Goal: Transaction & Acquisition: Download file/media

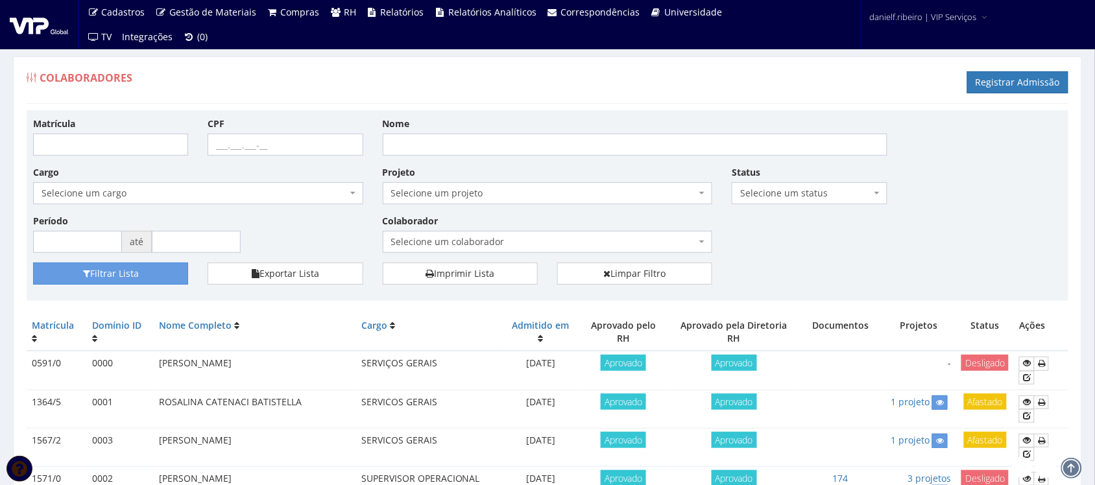
click at [450, 232] on div "Colaborador Selecione um colaborador 8155 - ADRIANO DE FREITAS RODRIGUES 7003/0…" at bounding box center [548, 233] width 350 height 39
click at [452, 236] on span "Selecione um colaborador" at bounding box center [544, 242] width 306 height 13
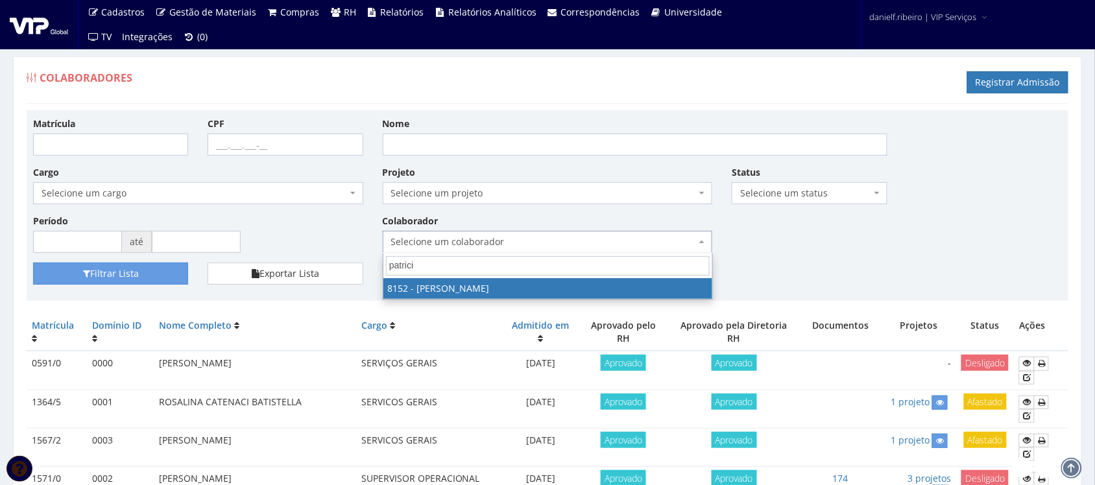
type input "patricia"
select select "3872"
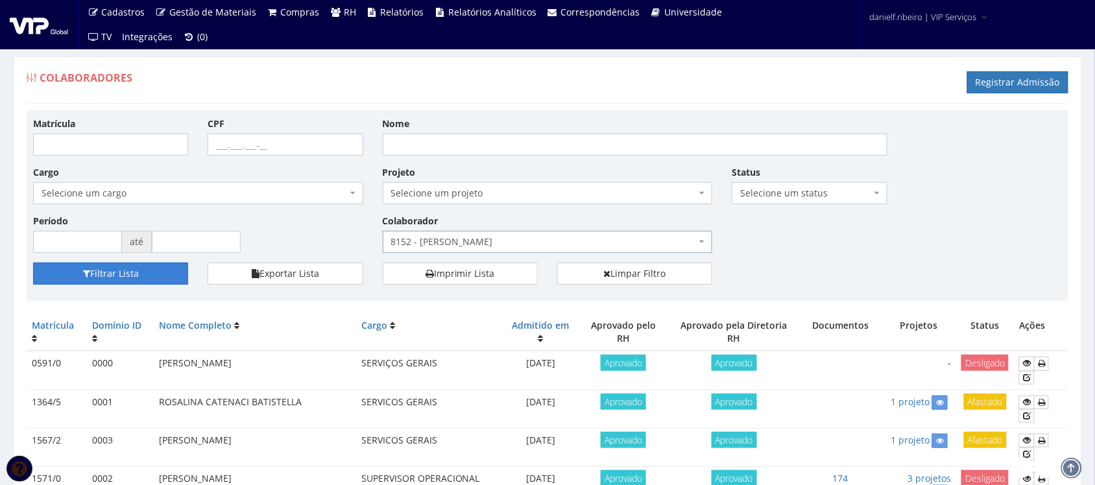
click at [145, 274] on button "Filtrar Lista" at bounding box center [110, 274] width 155 height 22
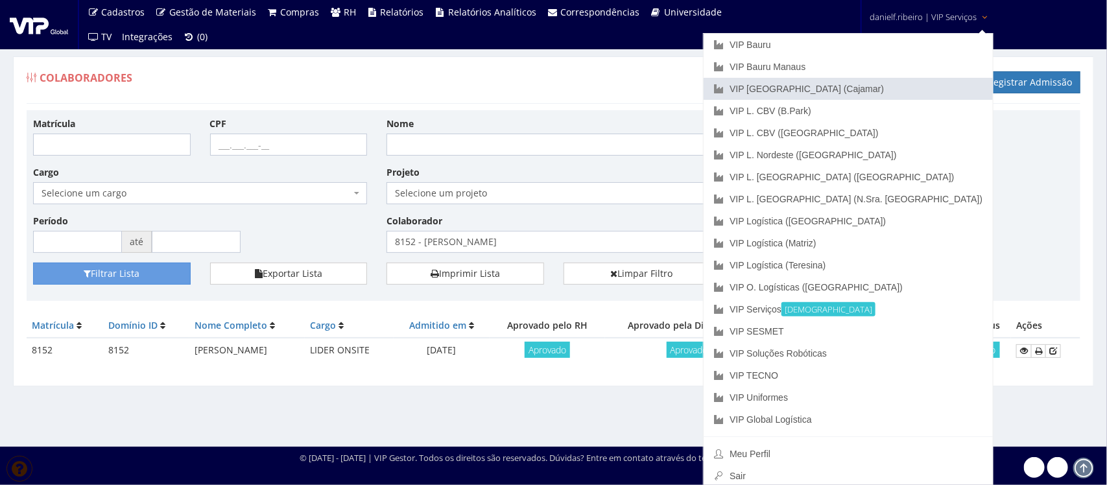
click at [907, 90] on link "VIP [GEOGRAPHIC_DATA] (Cajamar)" at bounding box center [848, 89] width 289 height 22
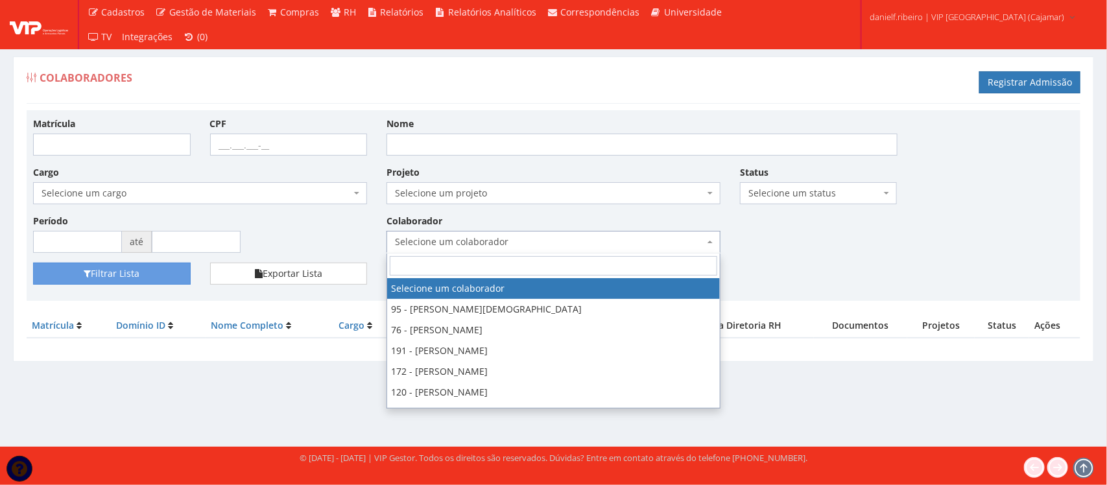
click at [428, 241] on span "Selecione um colaborador" at bounding box center [549, 242] width 309 height 13
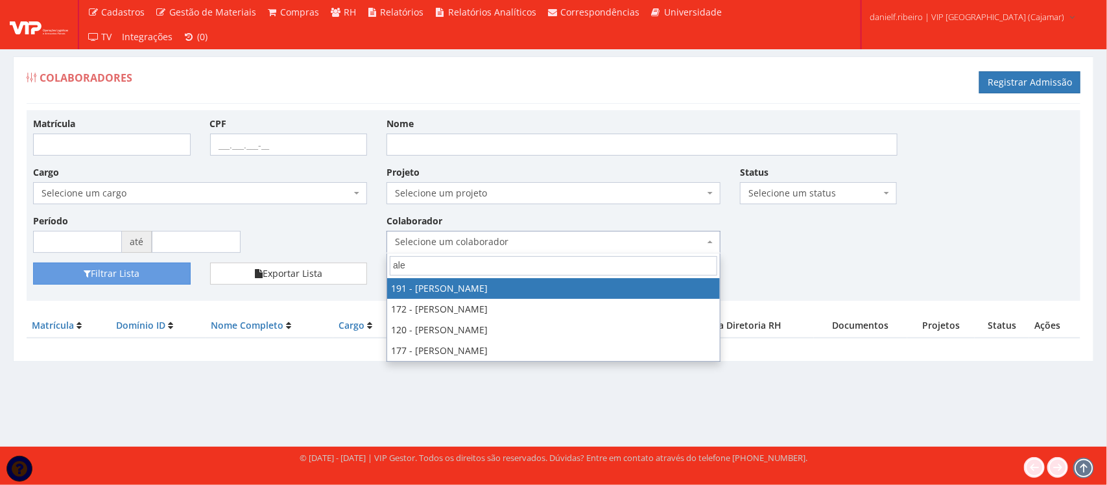
type input "alex"
click at [455, 71] on div "Colaboradores Registrar Admissão" at bounding box center [554, 84] width 1054 height 39
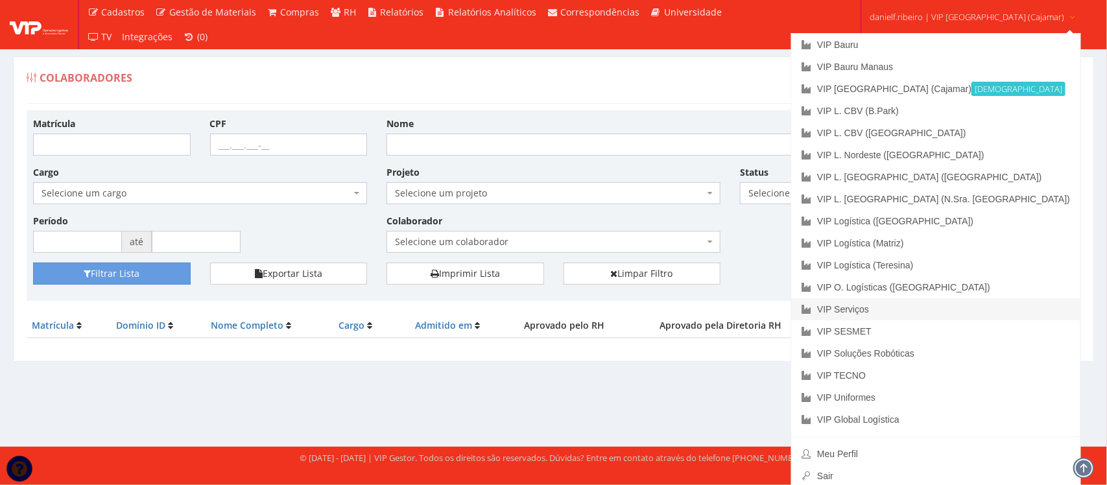
click at [917, 311] on link "VIP Serviços" at bounding box center [936, 309] width 289 height 22
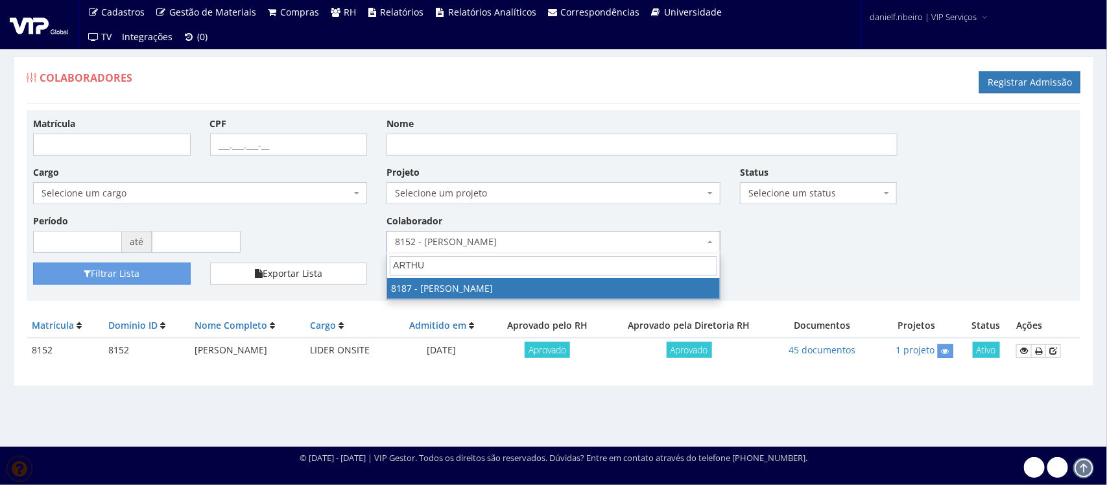
type input "[PERSON_NAME]"
select select "4101"
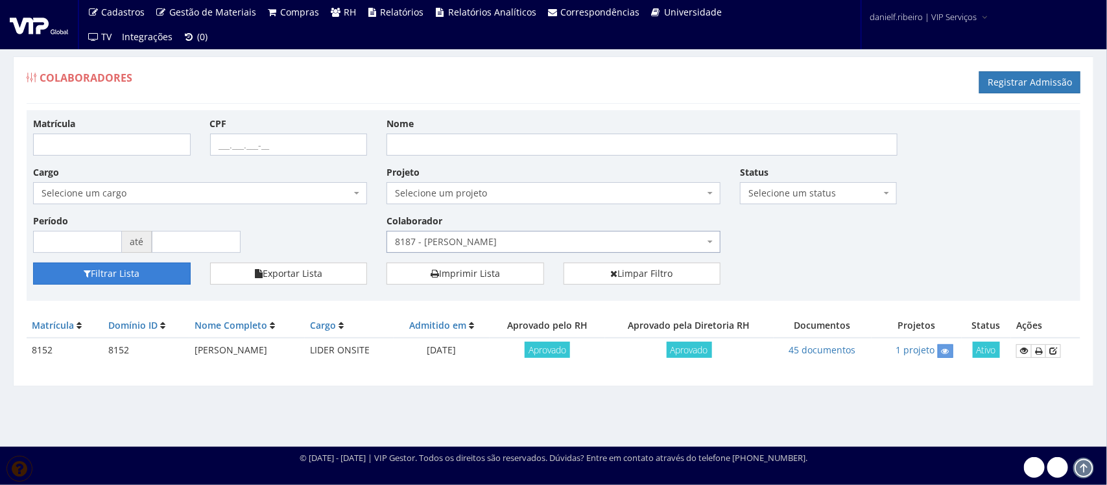
click at [157, 271] on button "Filtrar Lista" at bounding box center [112, 274] width 158 height 22
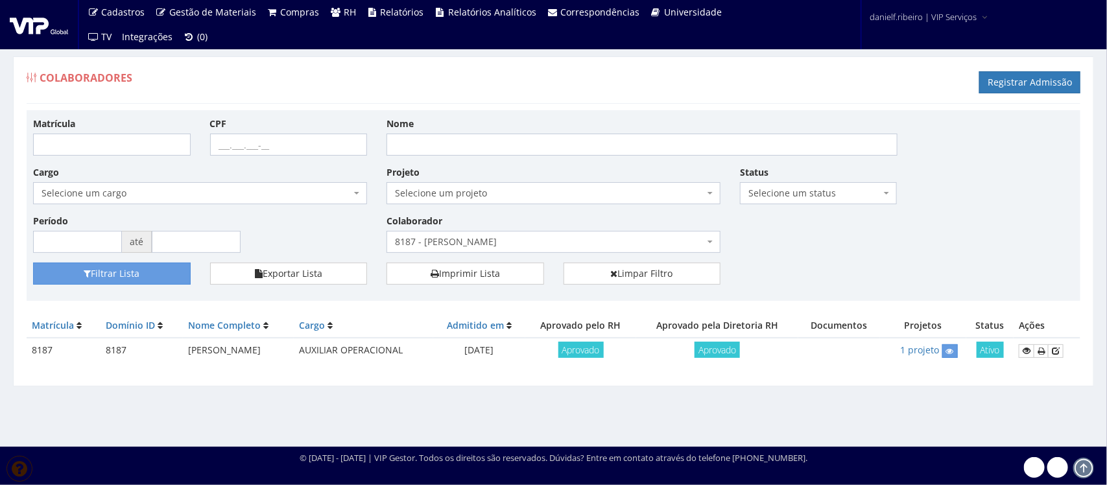
click at [258, 349] on td "ARTHUR ANDRADE RODRIGUES DE LIRA" at bounding box center [238, 350] width 111 height 25
copy tr "ARTHUR ANDRADE RODRIGUES DE LIRA"
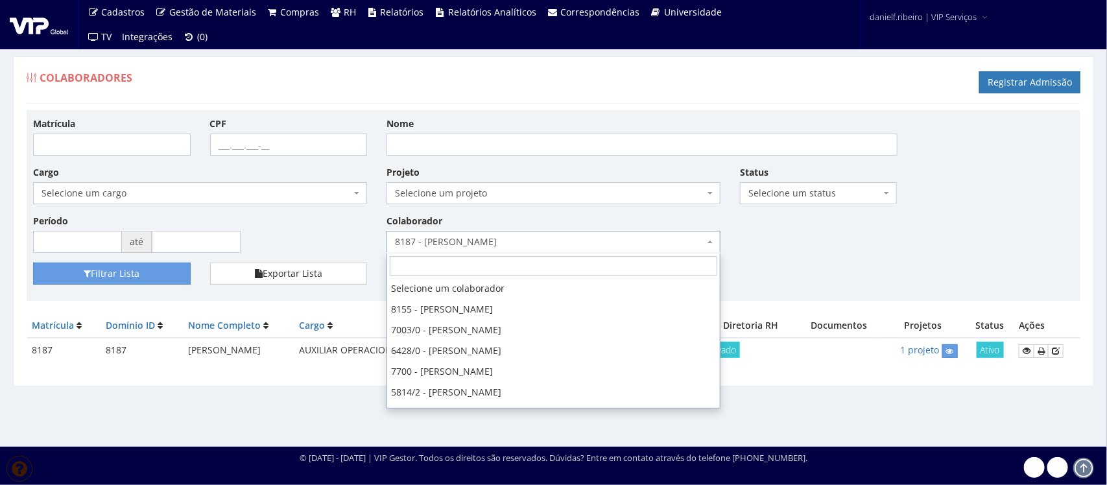
click at [456, 242] on span "8187 - [PERSON_NAME]" at bounding box center [549, 242] width 309 height 13
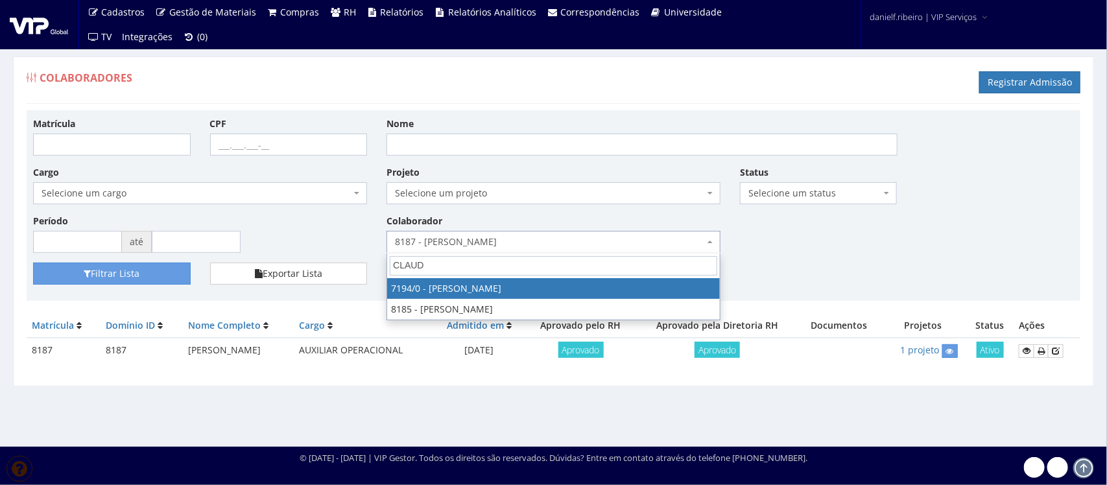
type input "CLAUDI"
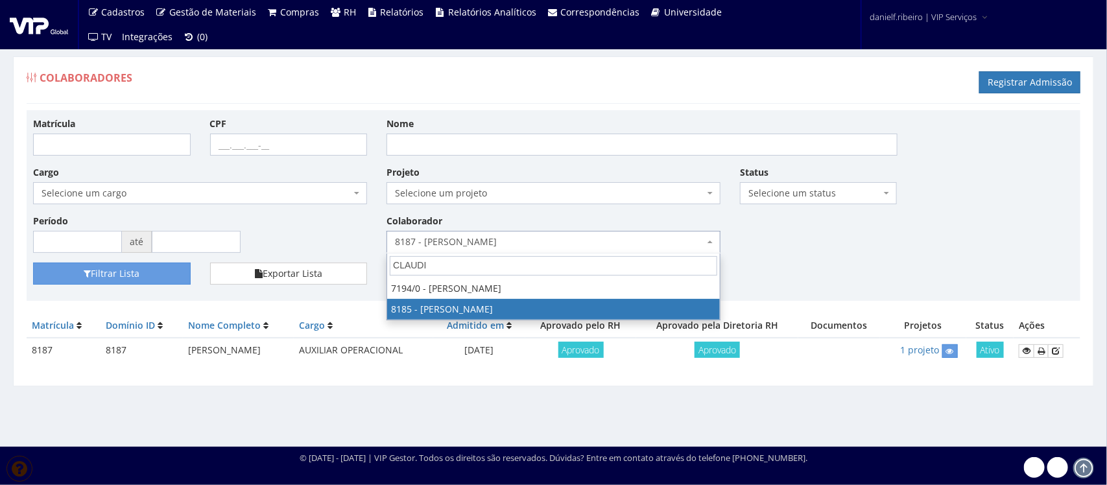
select select "4096"
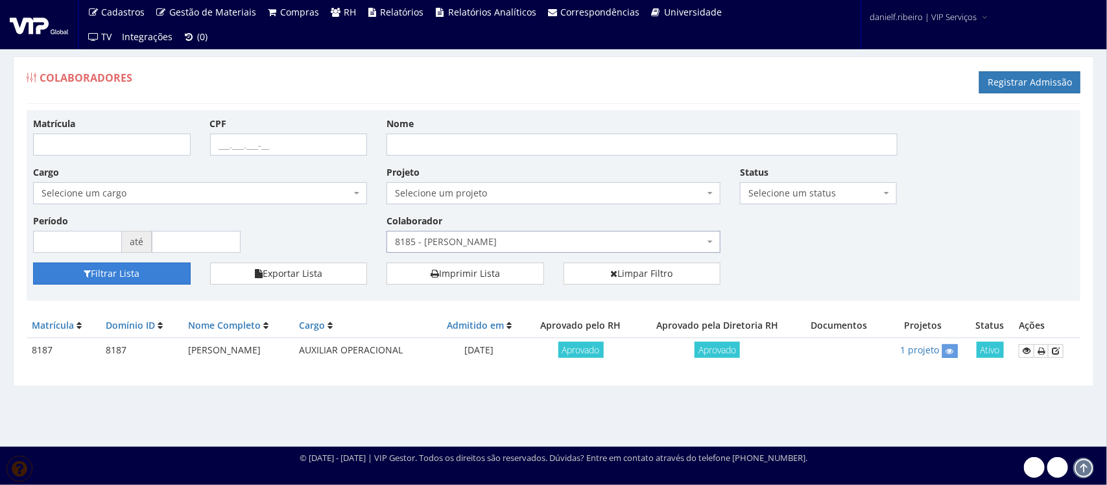
click at [104, 267] on button "Filtrar Lista" at bounding box center [112, 274] width 158 height 22
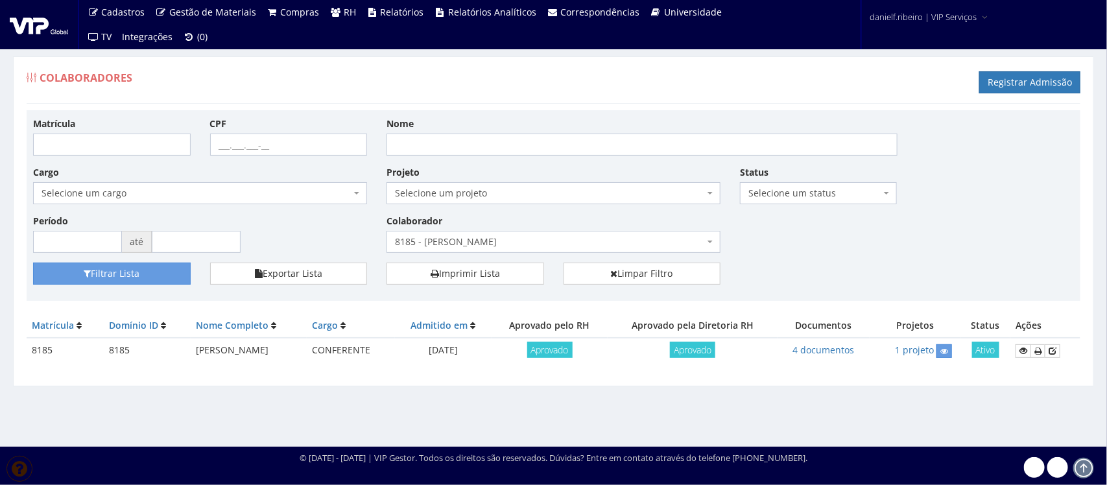
click at [231, 345] on td "[PERSON_NAME]" at bounding box center [249, 350] width 117 height 25
click at [231, 344] on td "[PERSON_NAME]" at bounding box center [249, 350] width 117 height 25
click at [234, 344] on td "[PERSON_NAME]" at bounding box center [249, 350] width 117 height 25
copy tr "[PERSON_NAME]"
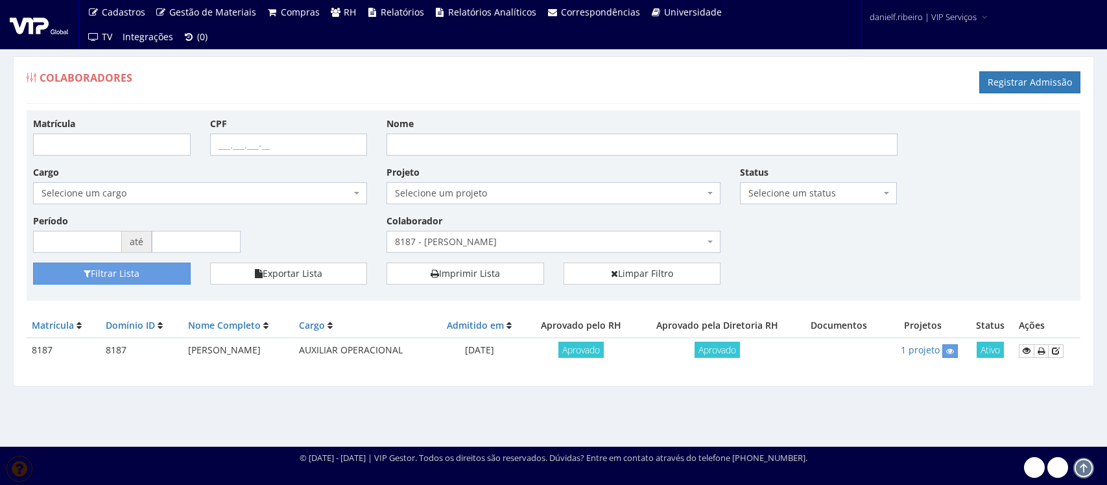
select select "4096"
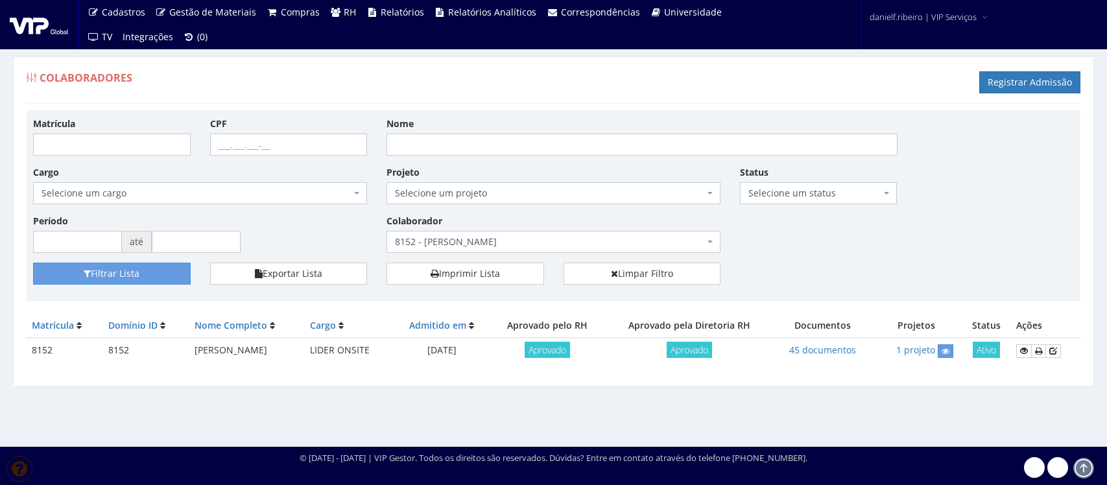
select select "4101"
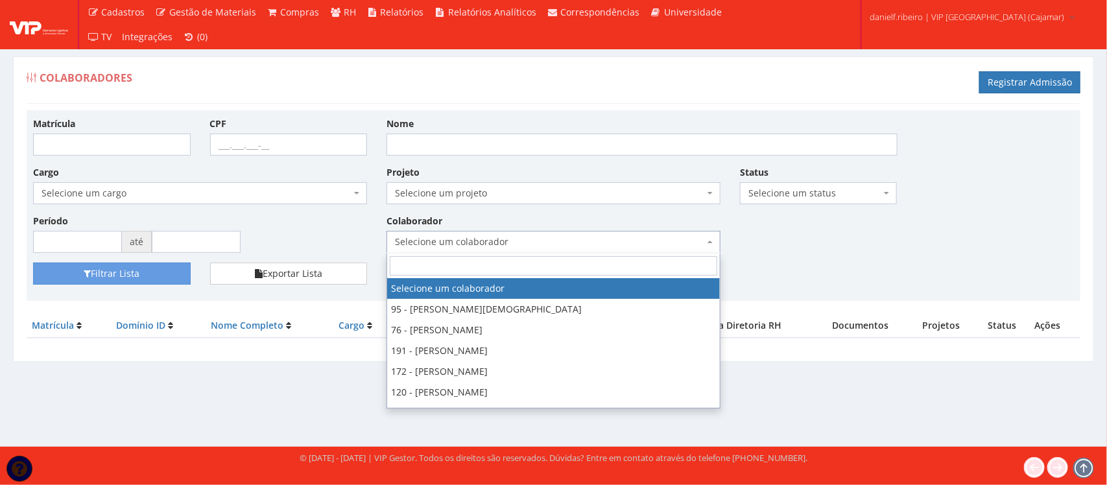
click at [424, 235] on span "Selecione um colaborador" at bounding box center [554, 242] width 334 height 22
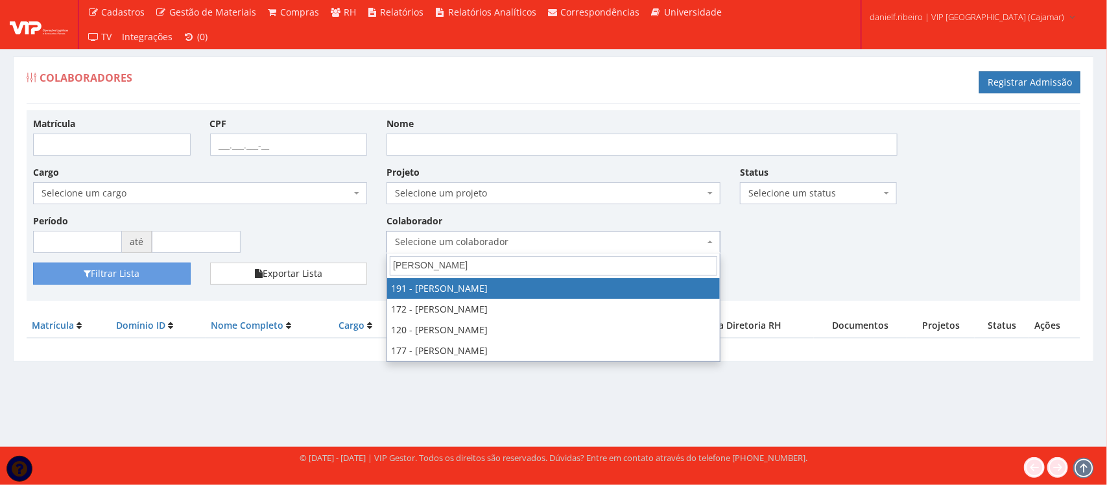
type input "ALEX"
select select "4089"
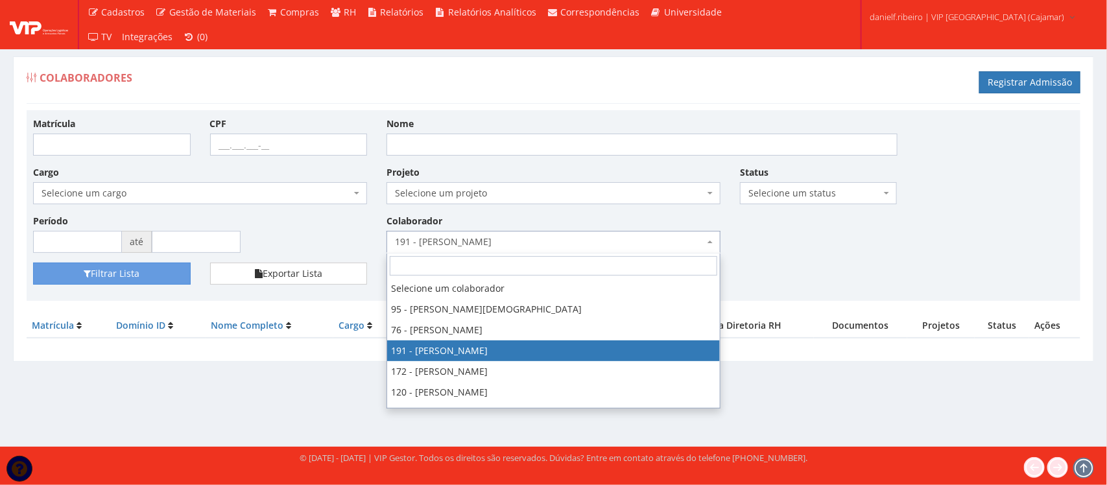
click at [420, 250] on span "191 - ALEX ADAN DOS SANTOS SILVA" at bounding box center [554, 242] width 334 height 22
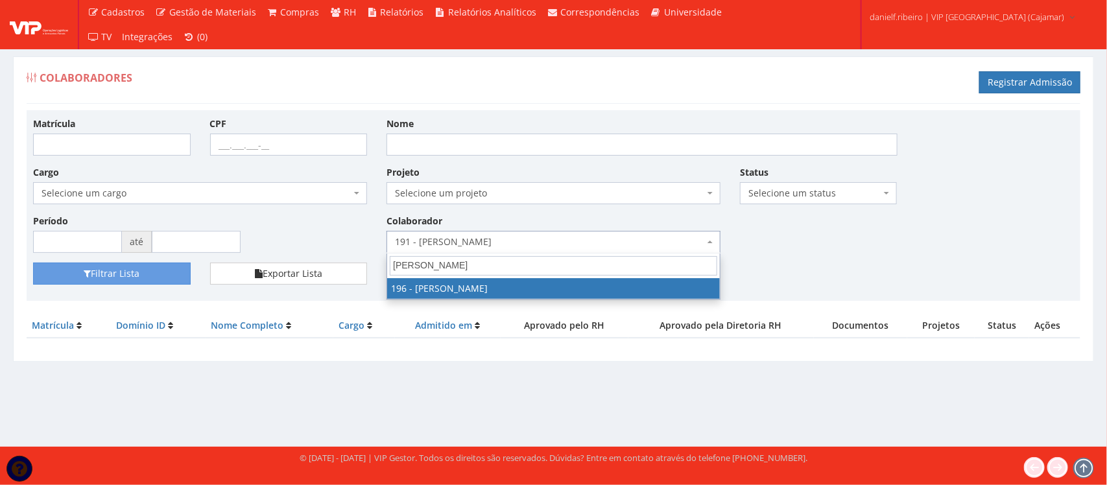
type input "PAOLA"
select select "4100"
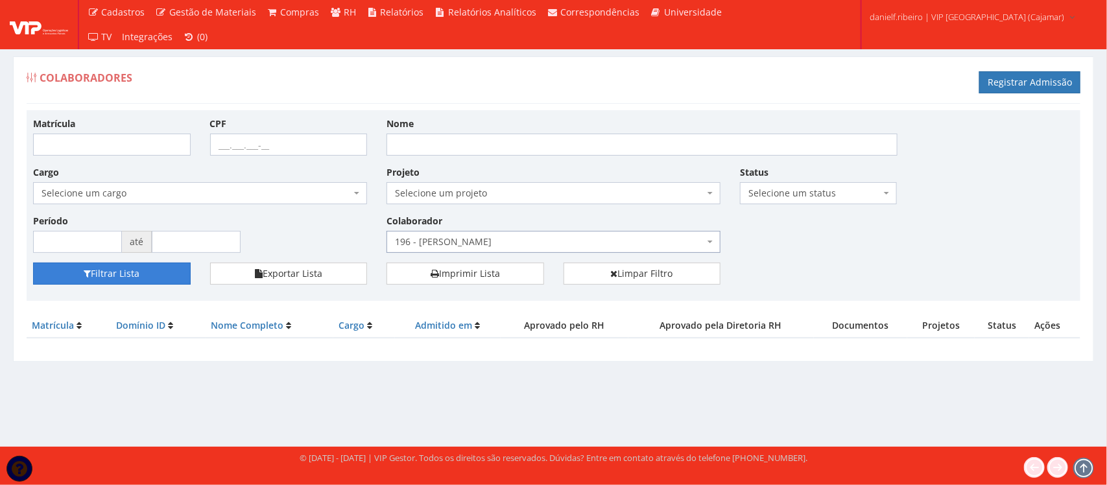
click at [82, 268] on button "Filtrar Lista" at bounding box center [112, 274] width 158 height 22
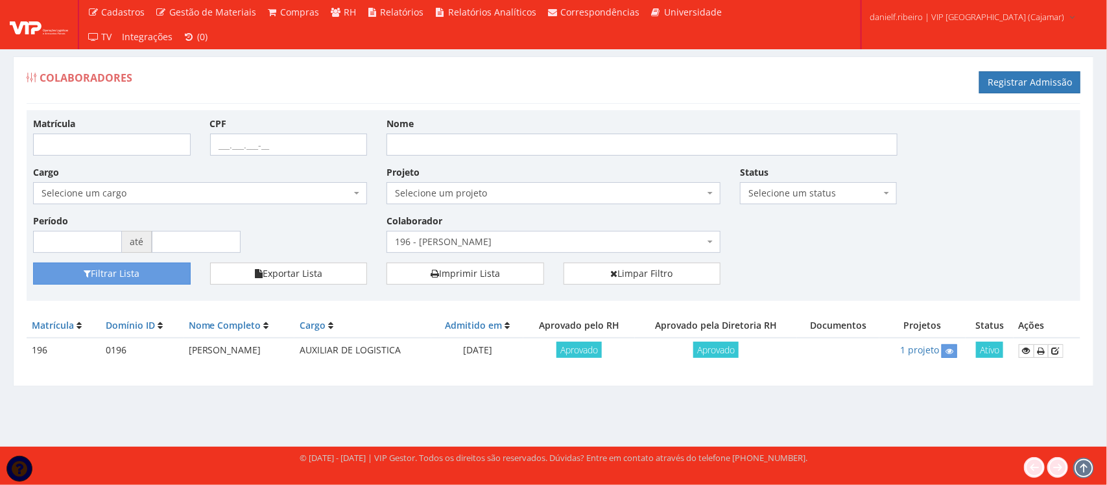
click at [274, 348] on td "PAOLA CRISTINA SILVA DOS SANTOS" at bounding box center [240, 350] width 112 height 25
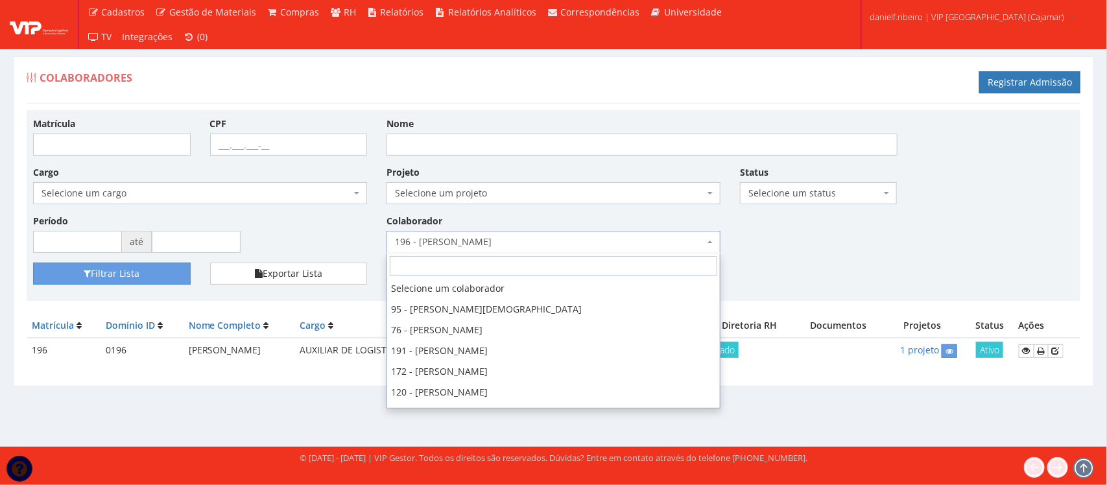
click at [506, 250] on span "196 - [PERSON_NAME]" at bounding box center [554, 242] width 334 height 22
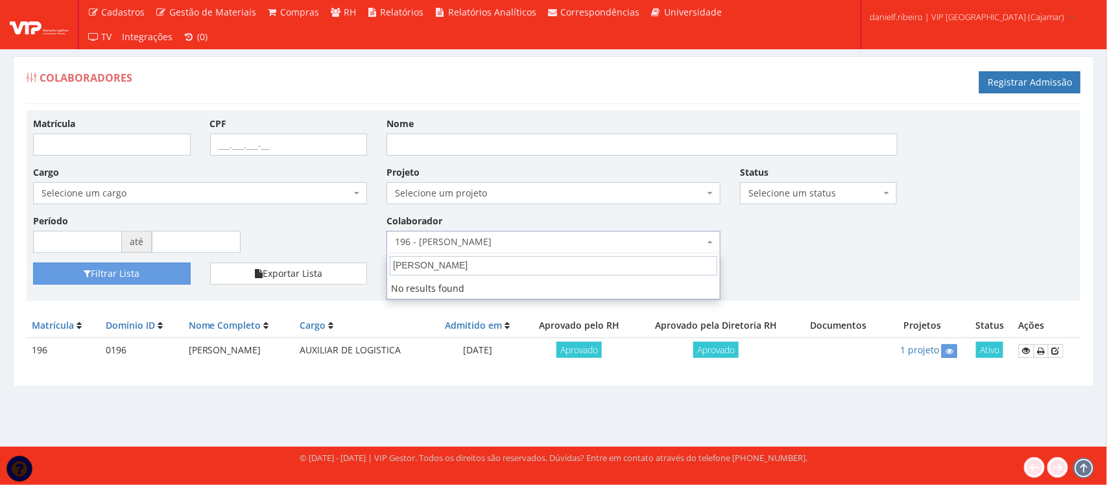
type input "FELIPE"
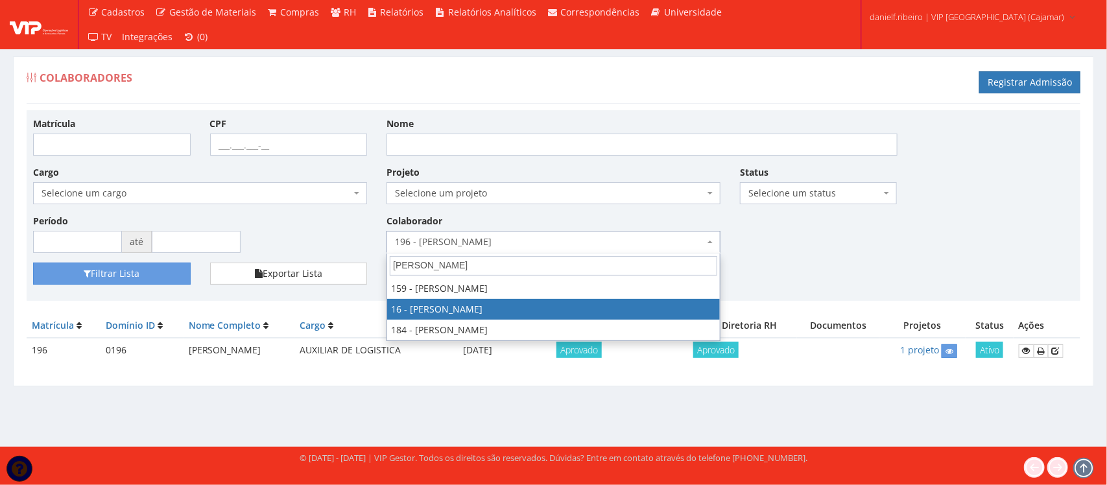
select select "2809"
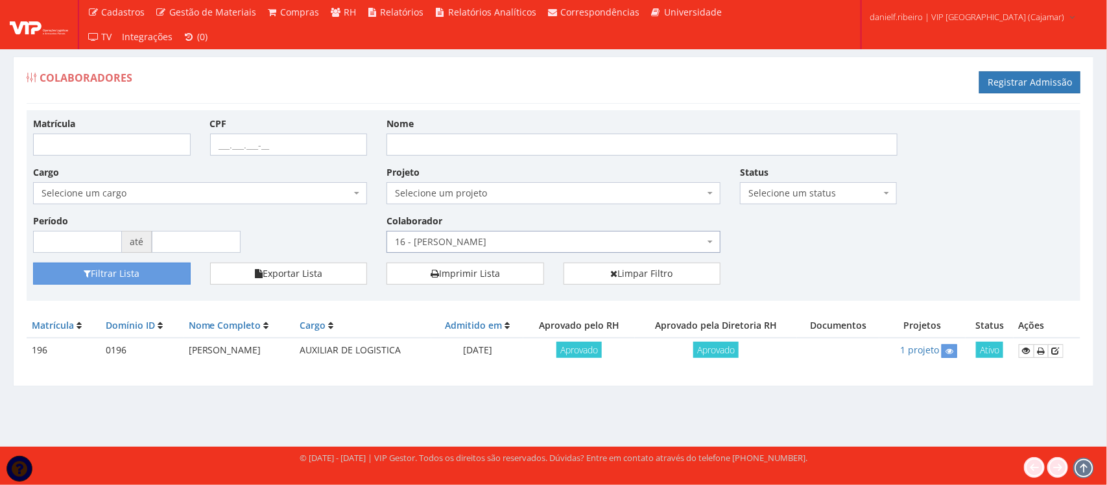
click at [112, 263] on div "Matrícula CPF Nome Cargo Selecione um cargo G1046 D0029 - 4110-05 - AGENTE DE A…" at bounding box center [553, 190] width 1061 height 146
click at [119, 274] on button "Filtrar Lista" at bounding box center [112, 274] width 158 height 22
click at [1030, 357] on link at bounding box center [1030, 352] width 16 height 14
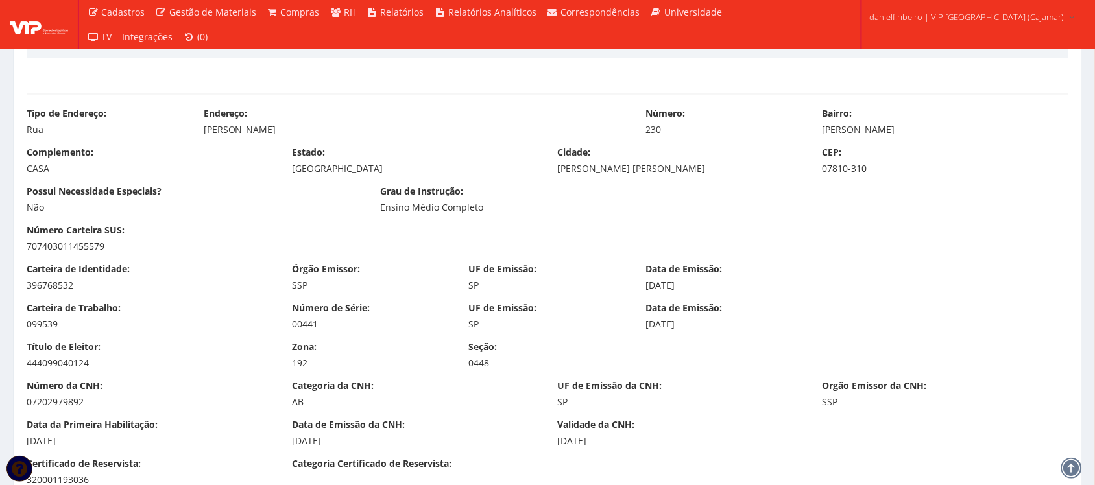
scroll to position [506, 0]
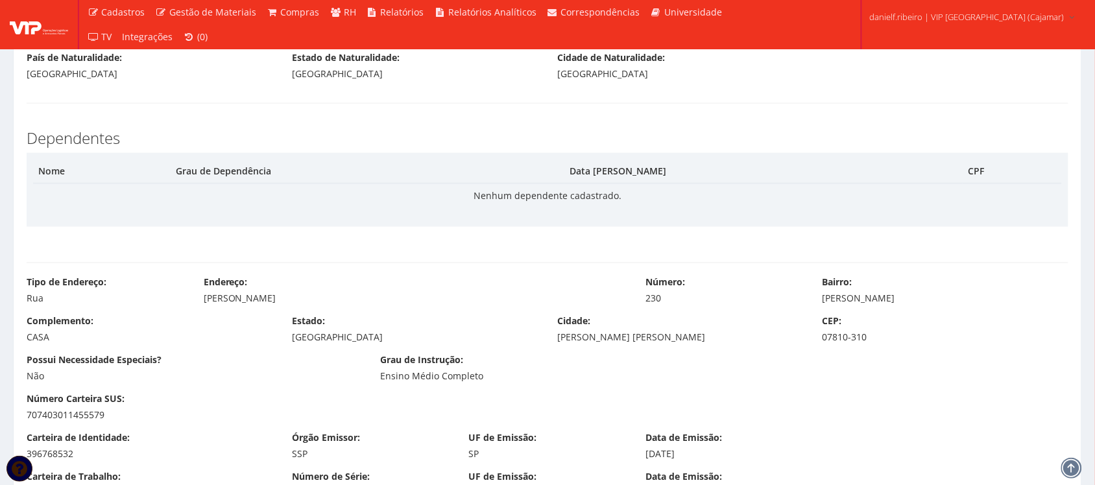
click at [982, 156] on div "Nome Grau de Dependência Data de Nascimento CPF Nenhum dependente cadastrado." at bounding box center [548, 190] width 1042 height 74
drag, startPoint x: 939, startPoint y: 111, endPoint x: 921, endPoint y: 111, distance: 18.2
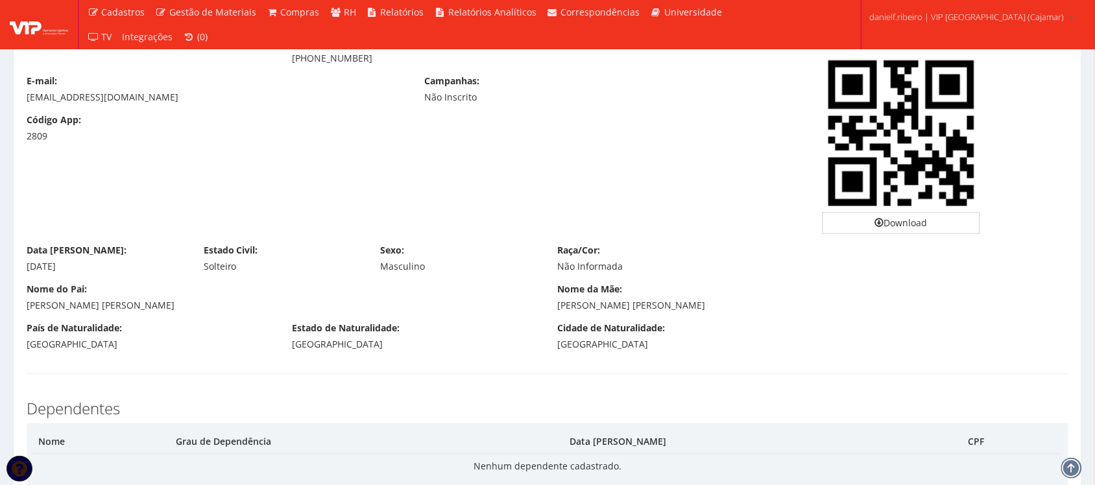
scroll to position [0, 0]
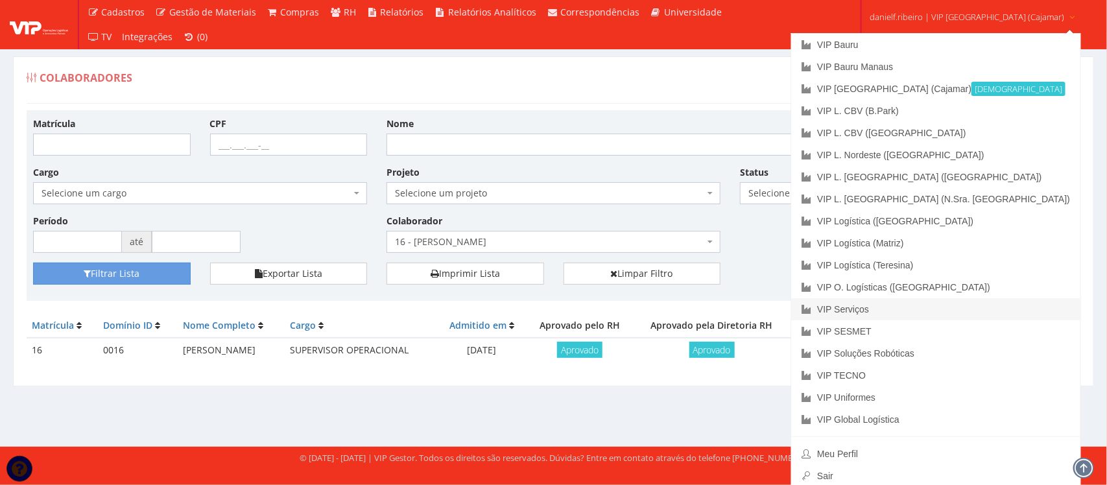
click at [928, 306] on link "VIP Serviços" at bounding box center [936, 309] width 289 height 22
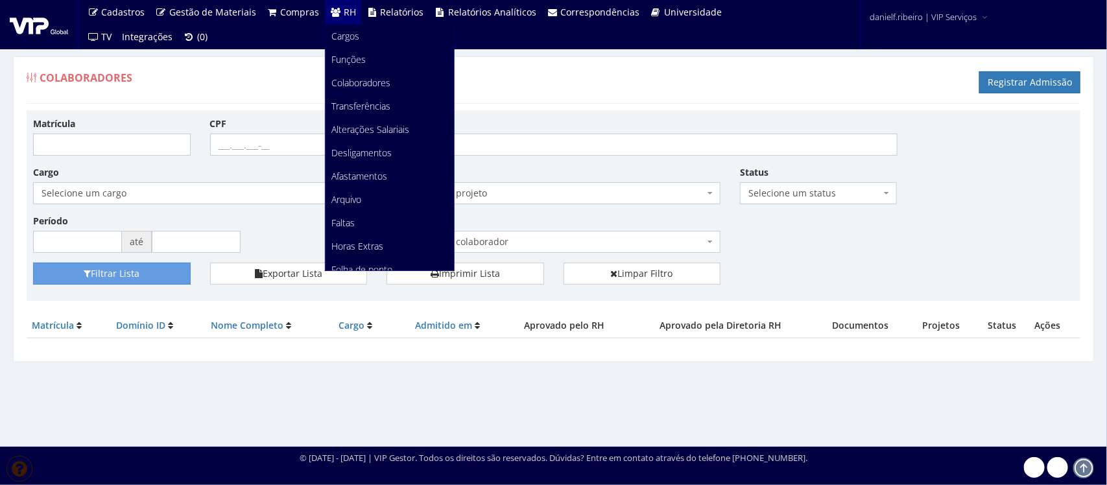
scroll to position [163, 0]
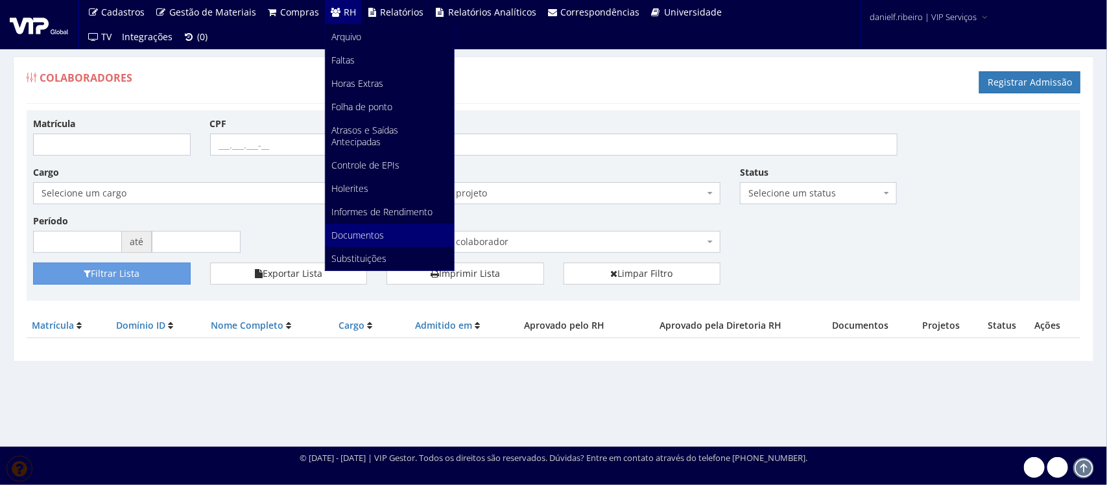
click at [372, 237] on span "Documentos" at bounding box center [358, 235] width 53 height 12
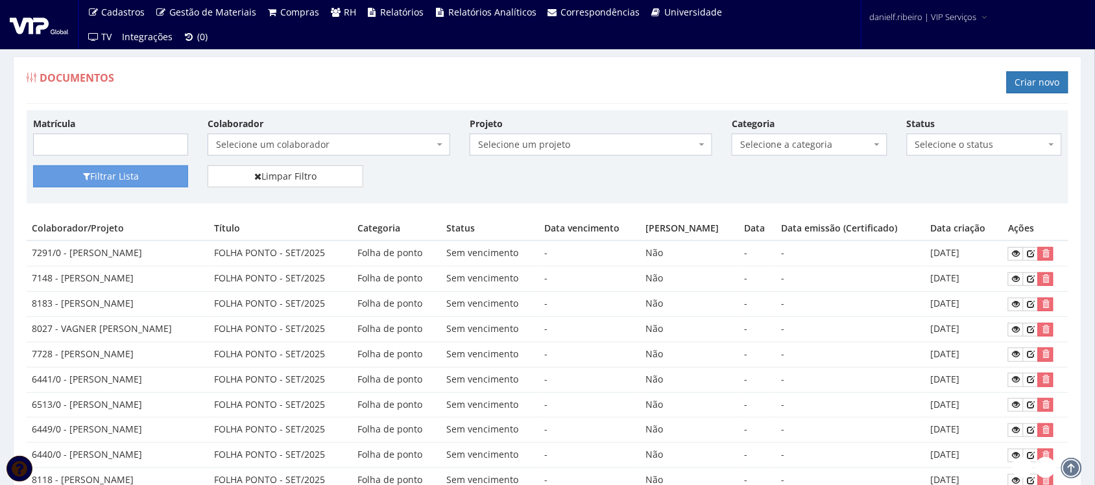
click at [260, 140] on span "Selecione um colaborador" at bounding box center [325, 144] width 218 height 13
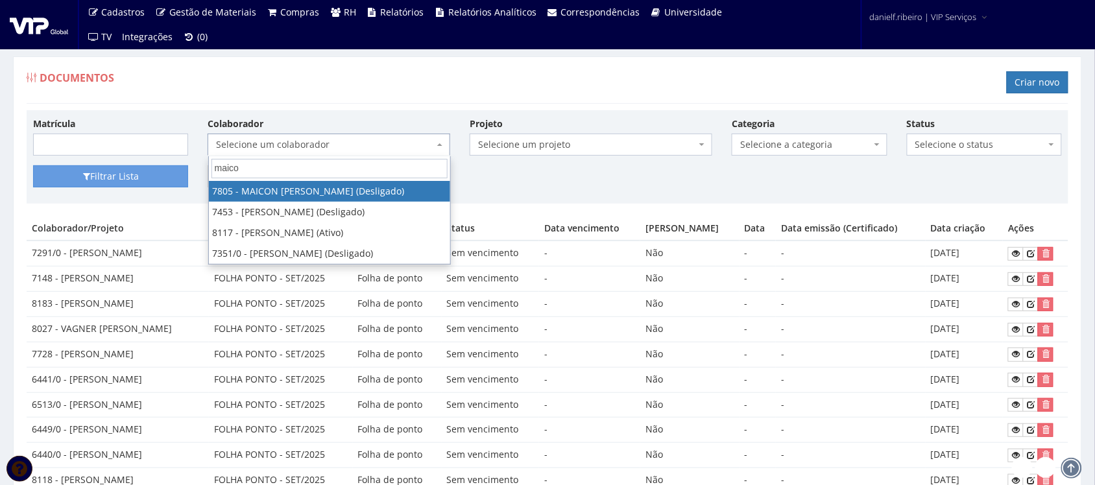
type input "maicon"
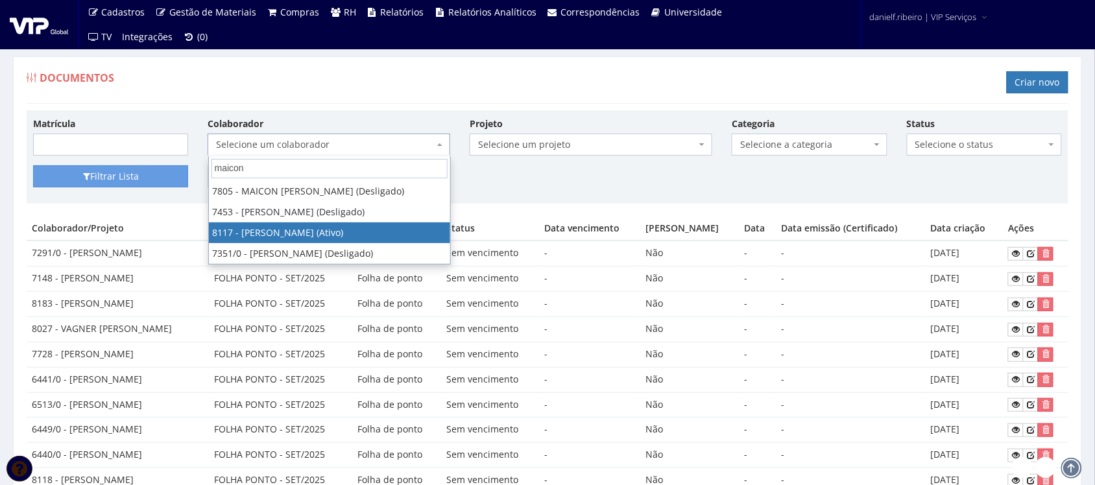
select select "3713"
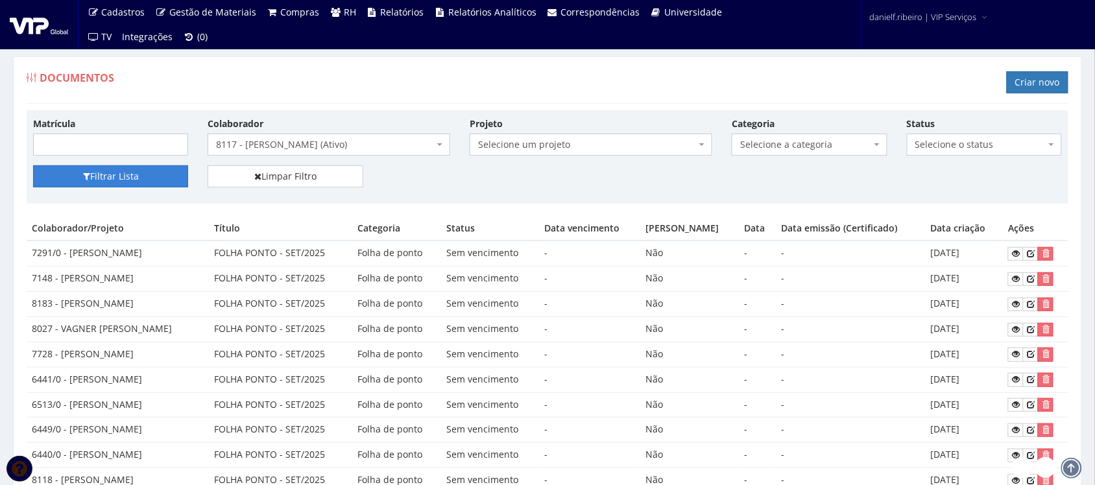
click at [132, 182] on button "Filtrar Lista" at bounding box center [110, 176] width 155 height 22
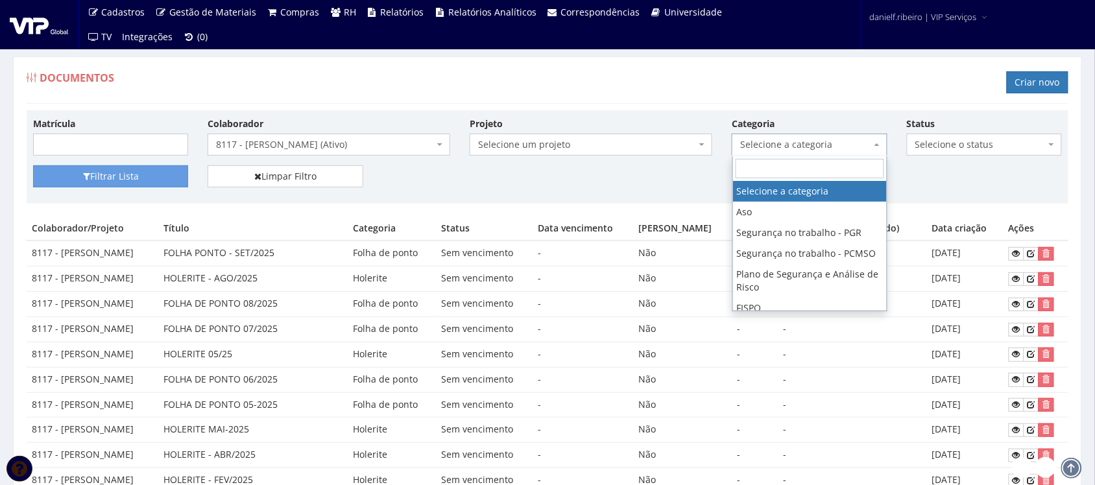
click at [805, 146] on span "Selecione a categoria" at bounding box center [805, 144] width 130 height 13
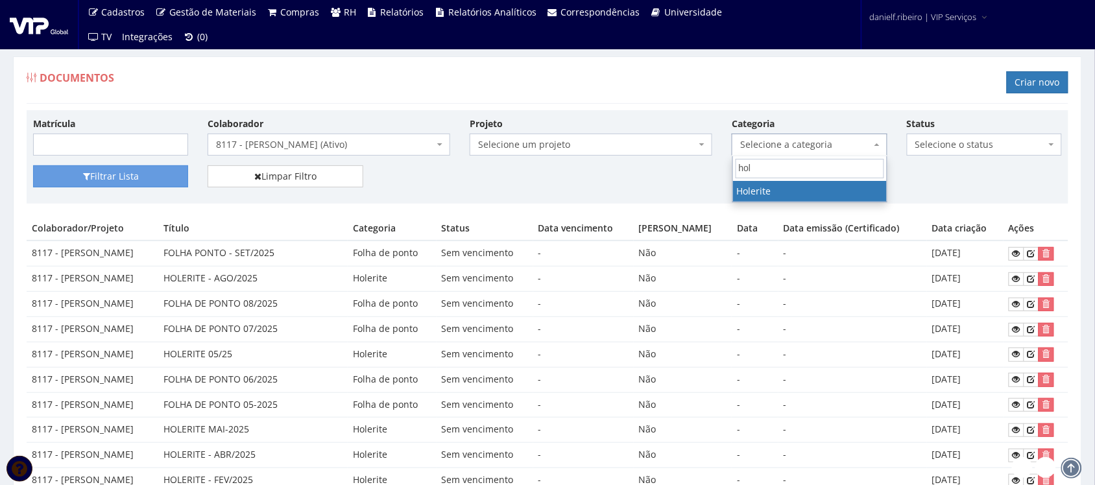
type input "hol"
select select "holerite"
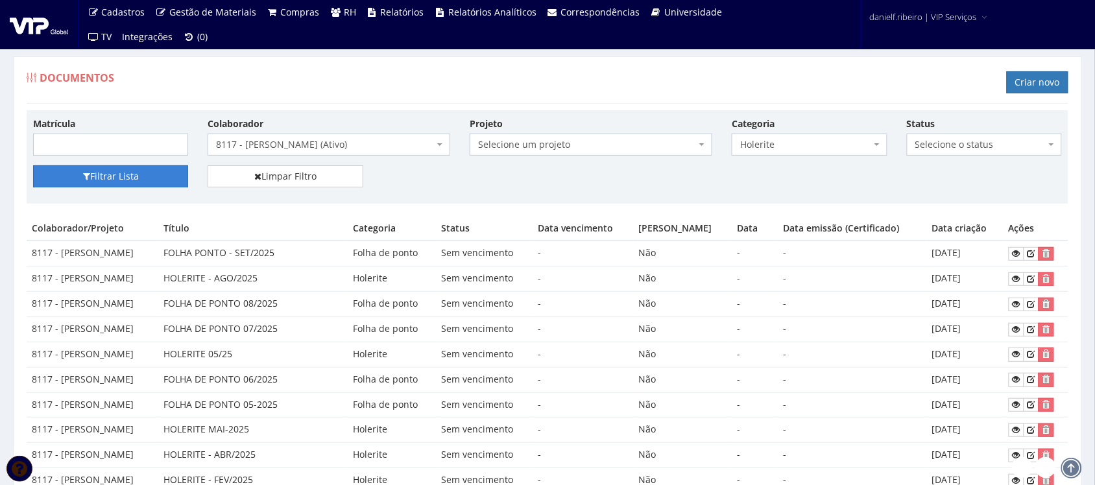
click at [106, 170] on button "Filtrar Lista" at bounding box center [110, 176] width 155 height 22
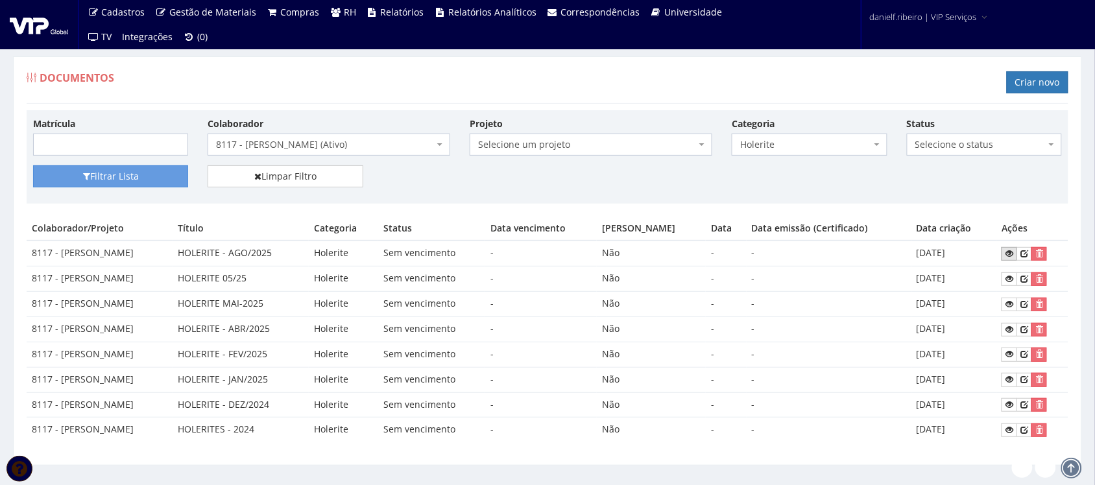
click at [1007, 254] on link at bounding box center [1010, 254] width 16 height 14
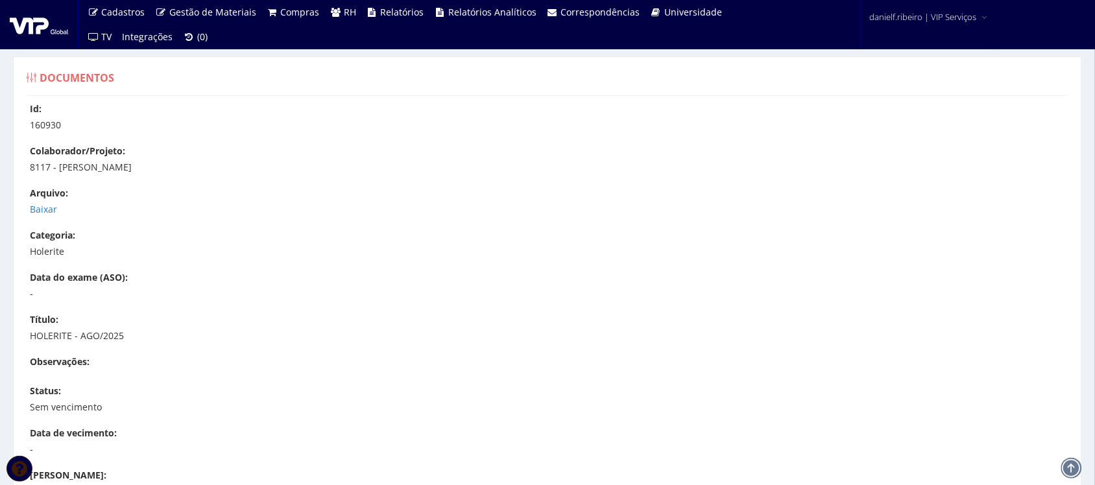
click at [29, 211] on div "Id: 160930 Colaborador/Projeto: 8117 - [PERSON_NAME] [GEOGRAPHIC_DATA]: [GEOGRA…" at bounding box center [547, 396] width 1061 height 587
click at [40, 206] on link "Baixar" at bounding box center [43, 209] width 27 height 12
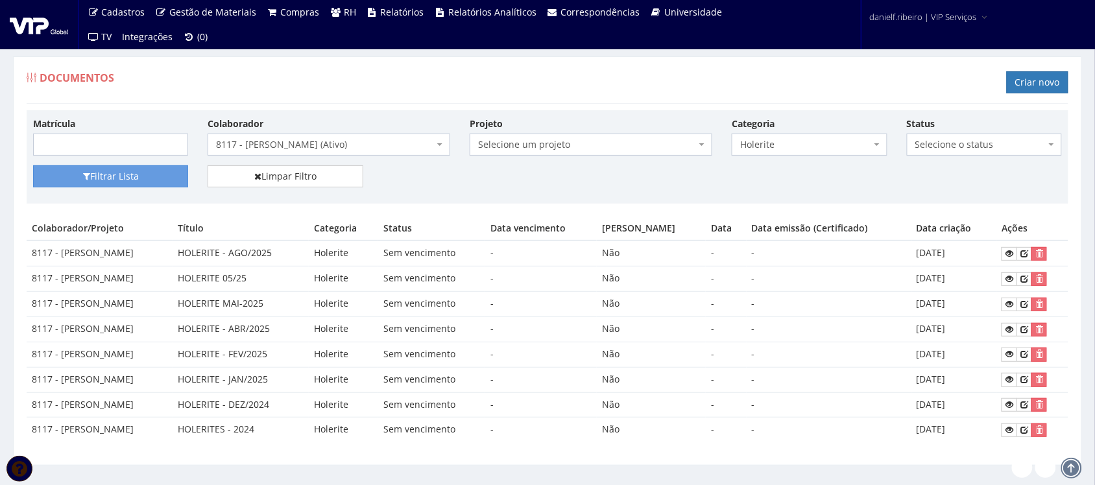
click at [311, 150] on span "8117 - [PERSON_NAME] (Ativo)" at bounding box center [325, 144] width 218 height 13
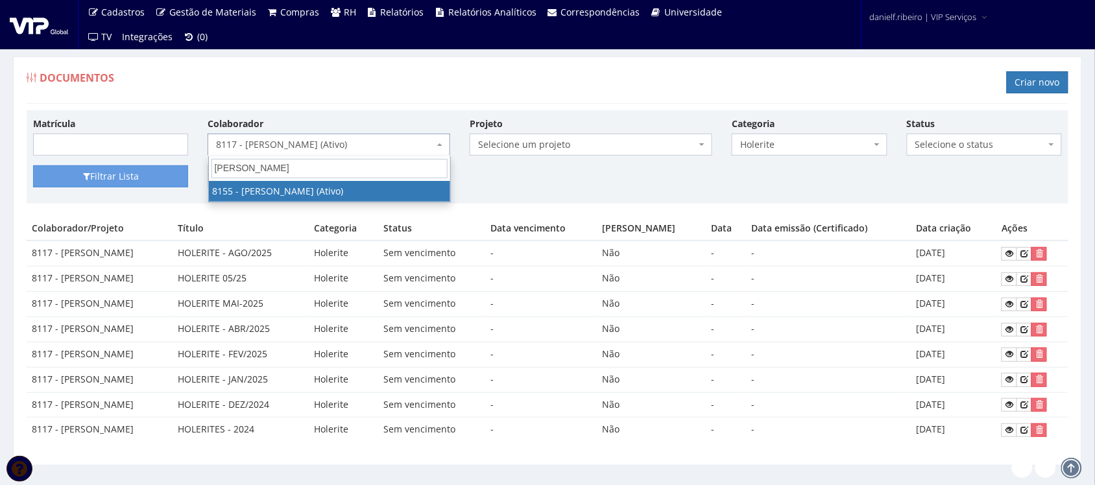
type input "adriano de"
select select "3886"
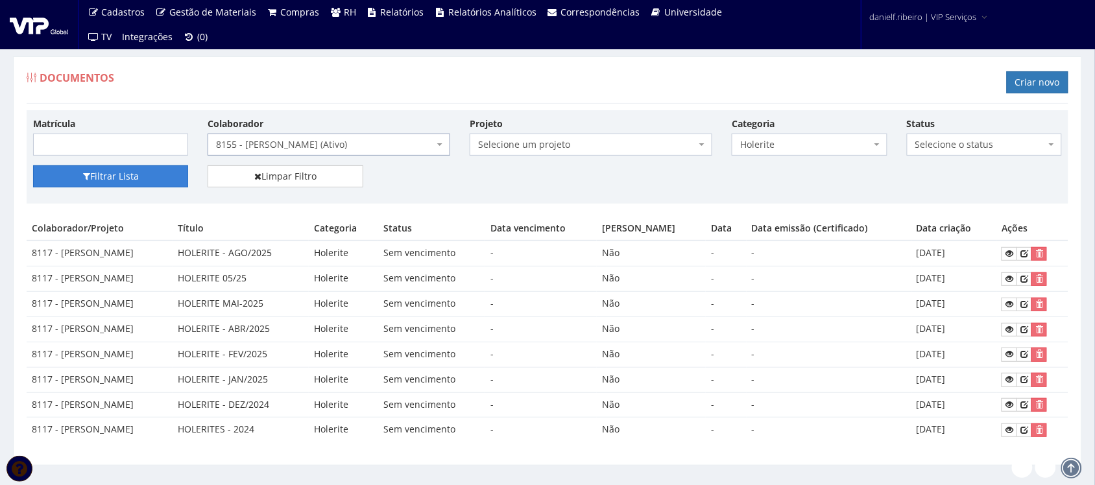
click at [127, 180] on button "Filtrar Lista" at bounding box center [110, 176] width 155 height 22
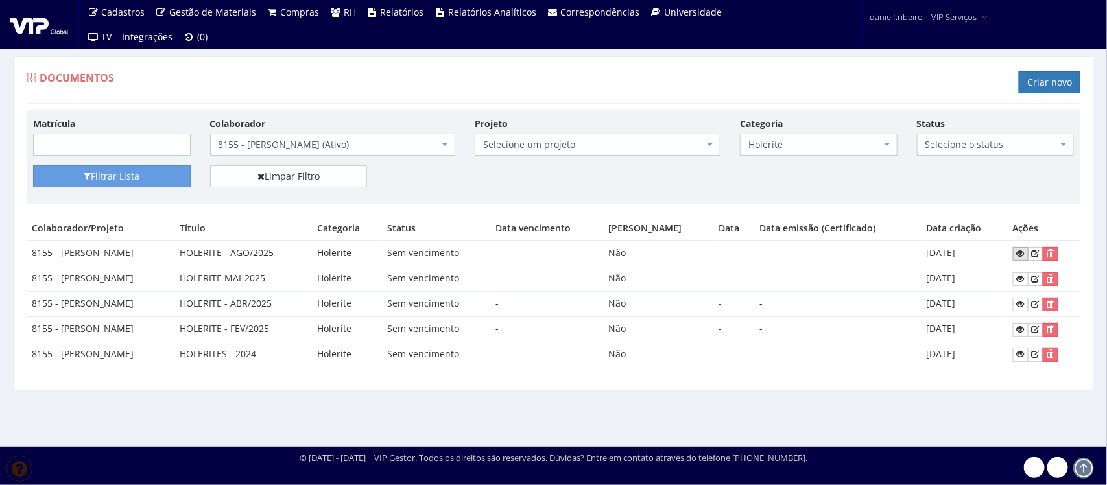
click at [1022, 258] on icon at bounding box center [1021, 253] width 8 height 9
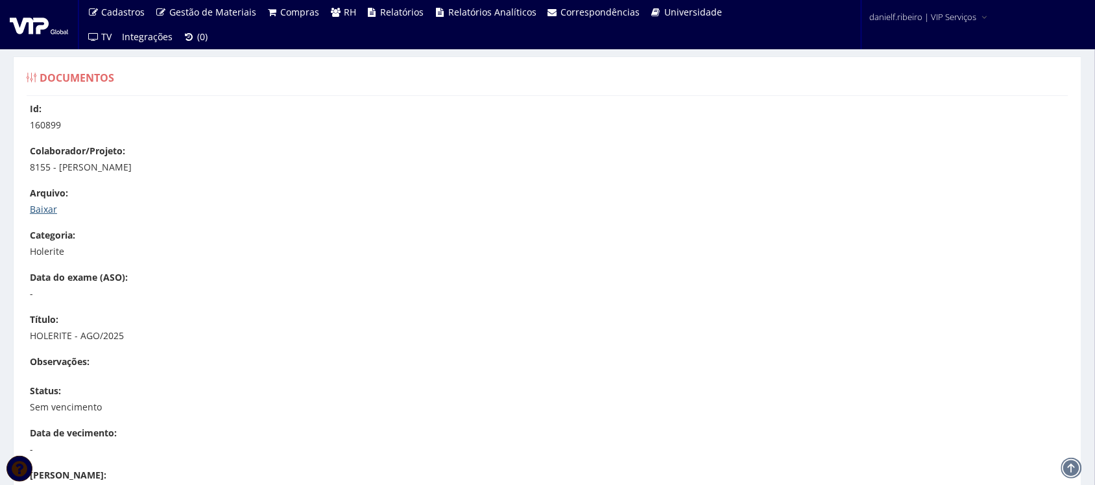
click at [43, 208] on link "Baixar" at bounding box center [43, 209] width 27 height 12
